Goal: Transaction & Acquisition: Download file/media

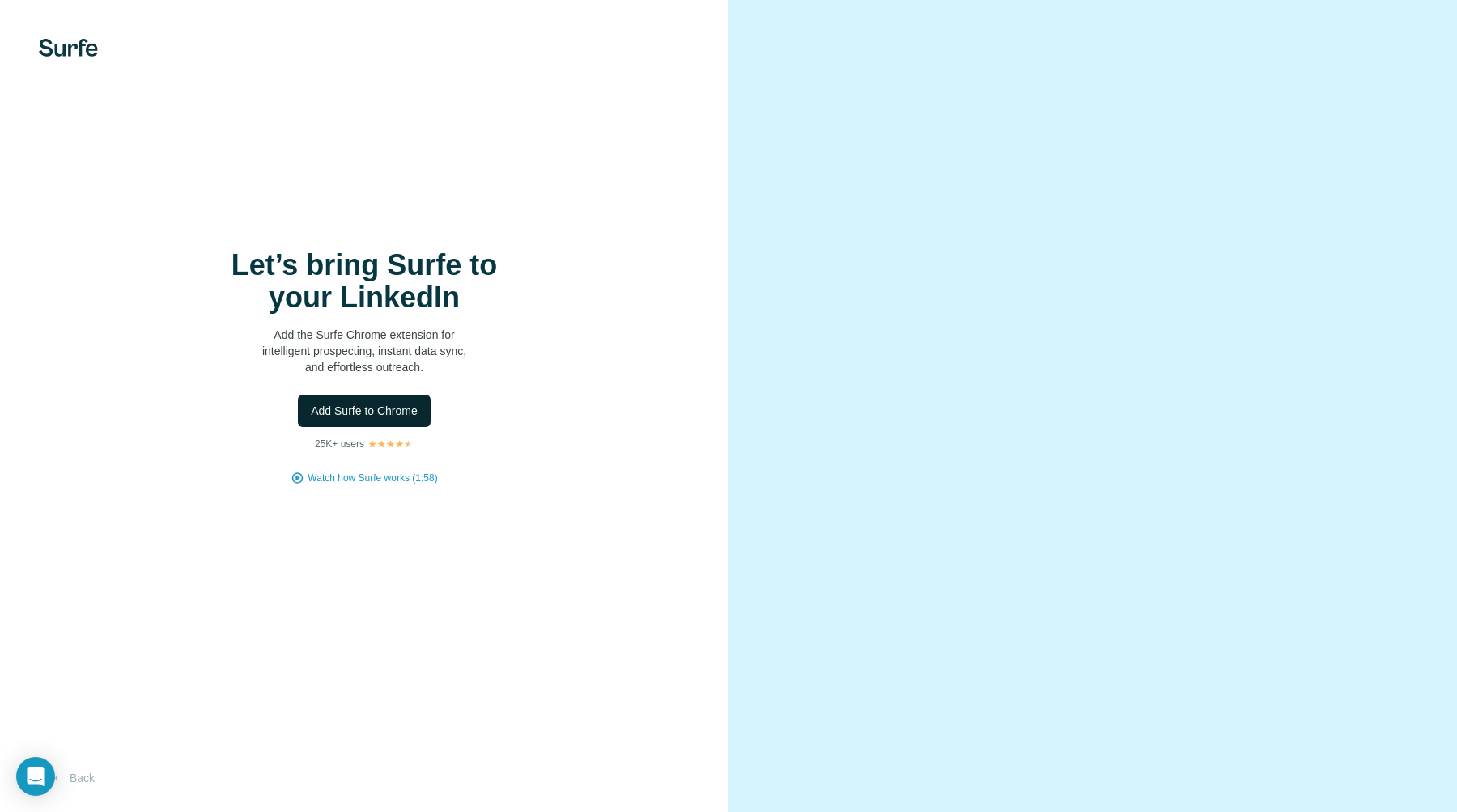
click at [393, 414] on span "Add Surfe to Chrome" at bounding box center [364, 410] width 107 height 16
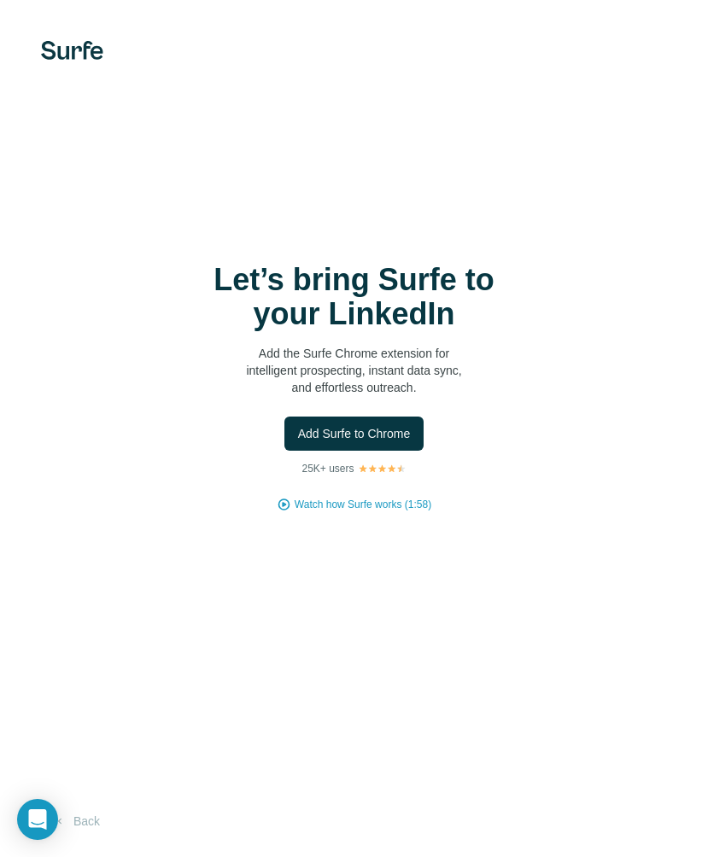
click at [559, 206] on div "Let’s bring Surfe to your LinkedIn Add the Surfe Chrome extension for intellige…" at bounding box center [354, 428] width 708 height 857
click at [535, 267] on div "Let’s bring Surfe to your LinkedIn Add the Surfe Chrome extension for intellige…" at bounding box center [354, 387] width 640 height 249
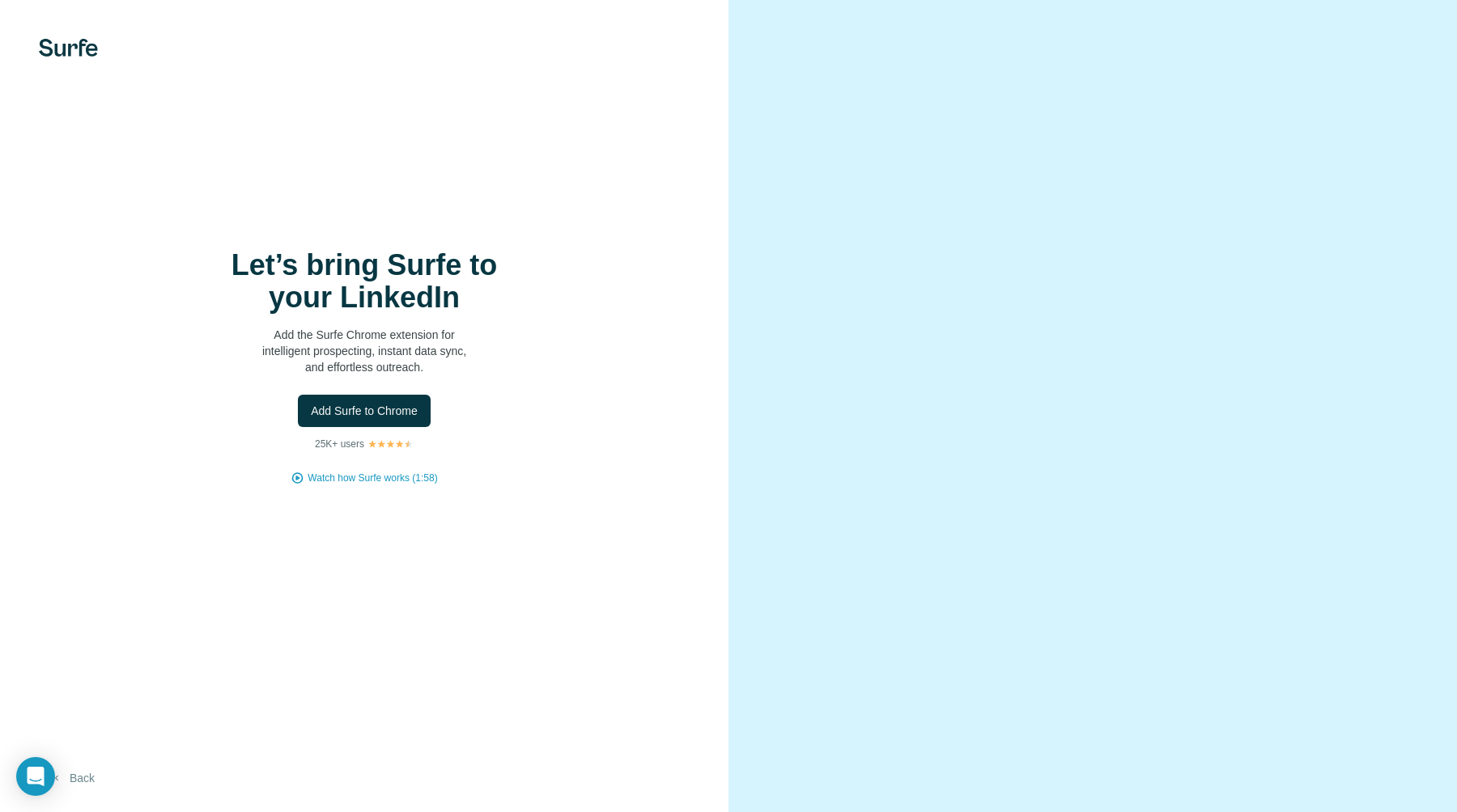
click at [83, 778] on button "Back" at bounding box center [72, 778] width 67 height 29
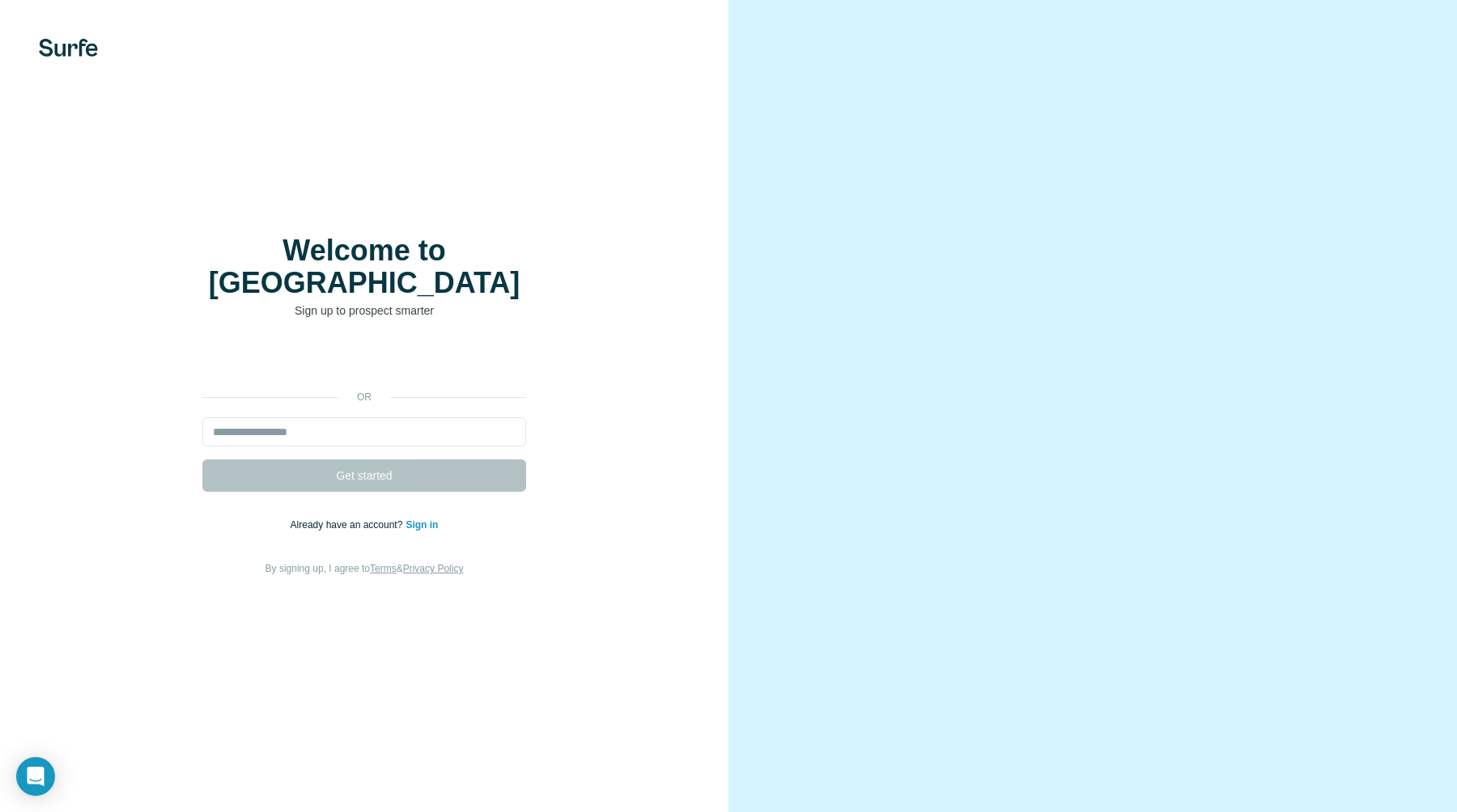
click at [430, 519] on link "Sign in" at bounding box center [422, 525] width 32 height 11
click at [396, 363] on div "or Get started Already have an account? Sign in By signing up, I agree to Terms…" at bounding box center [364, 461] width 664 height 233
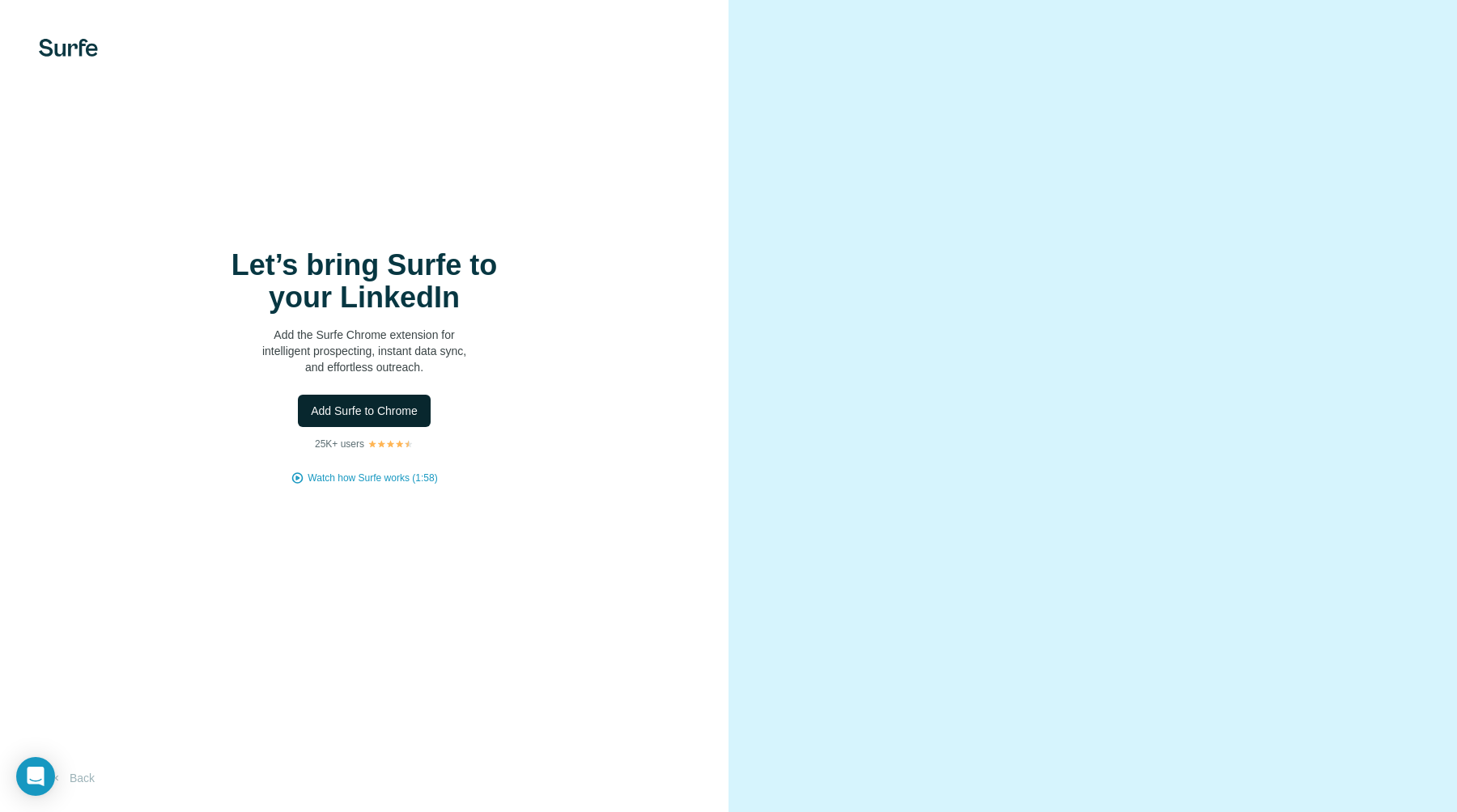
click at [408, 407] on span "Add Surfe to Chrome" at bounding box center [364, 410] width 107 height 16
